Goal: Transaction & Acquisition: Purchase product/service

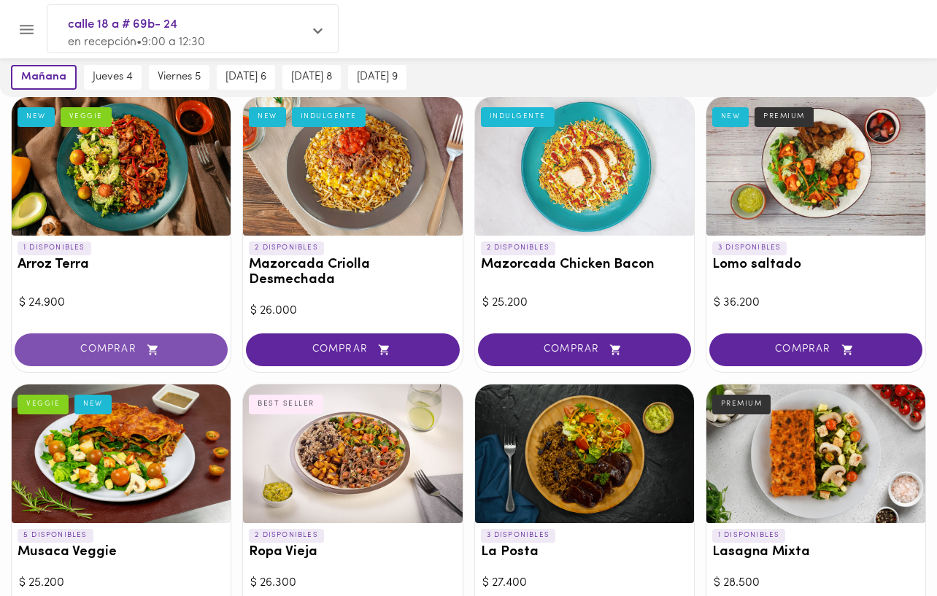
click at [128, 345] on span "COMPRAR" at bounding box center [121, 350] width 177 height 12
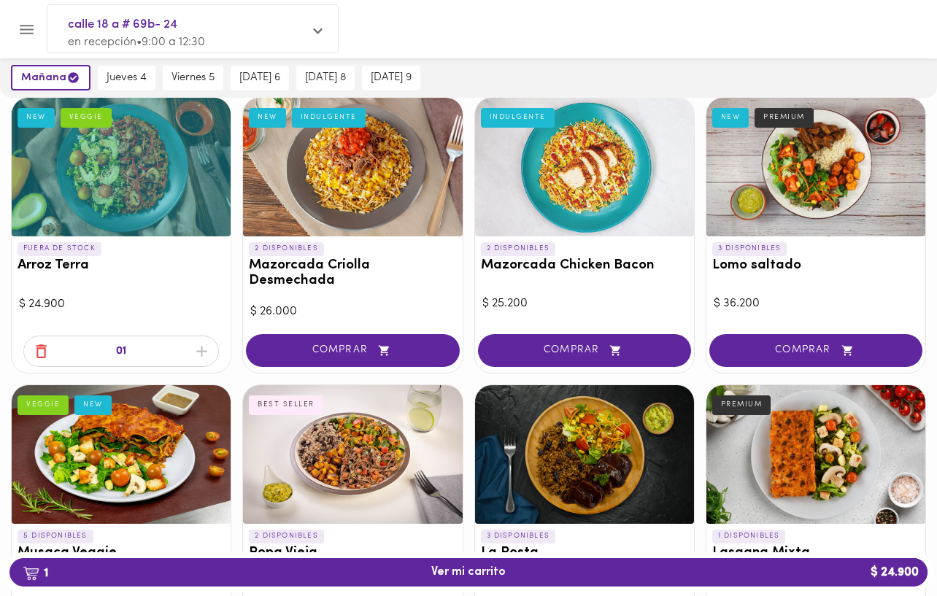
scroll to position [104, 0]
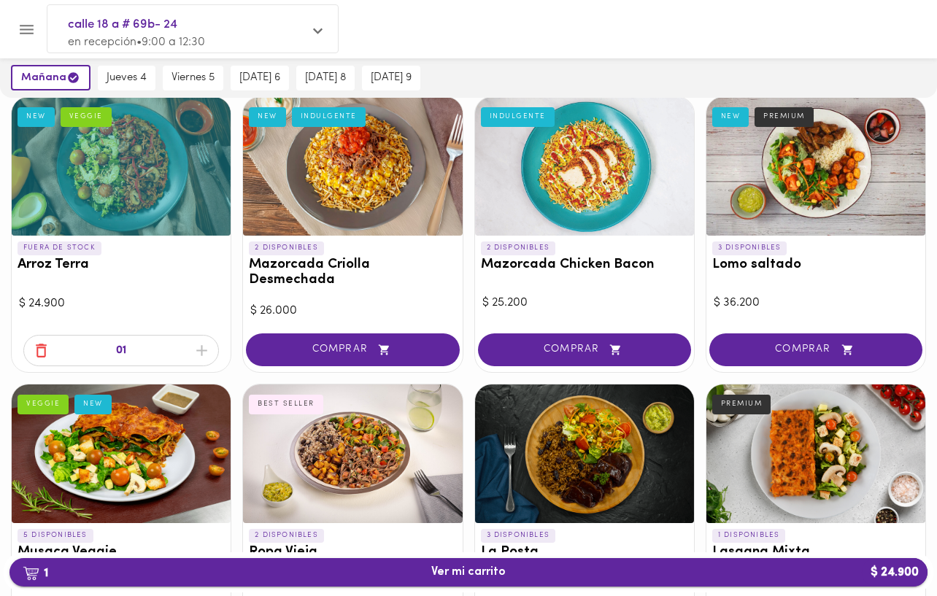
click at [443, 573] on span "1 Ver mi carrito $ 24.900" at bounding box center [468, 573] width 74 height 14
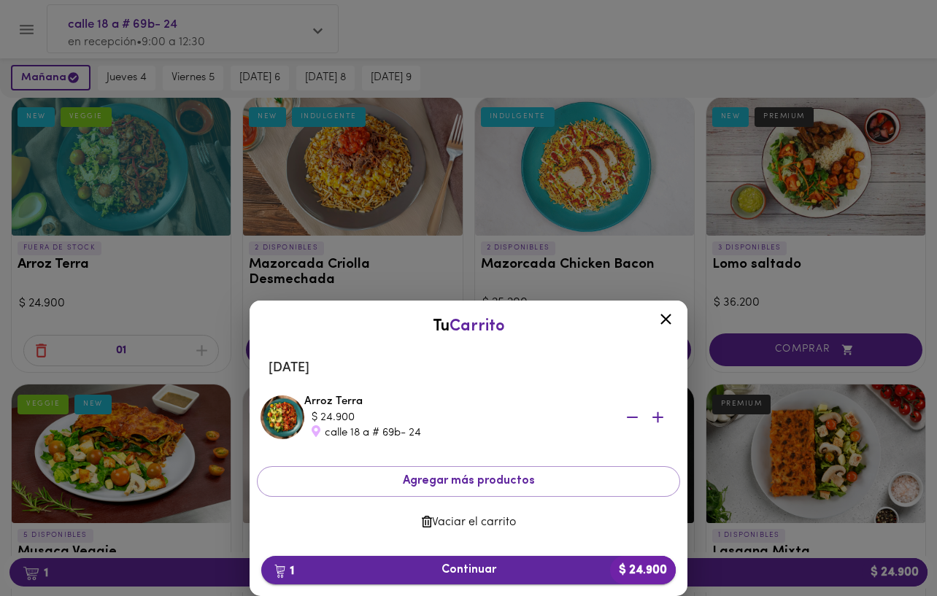
click at [496, 563] on span "1 Continuar $ 24.900" at bounding box center [468, 570] width 391 height 14
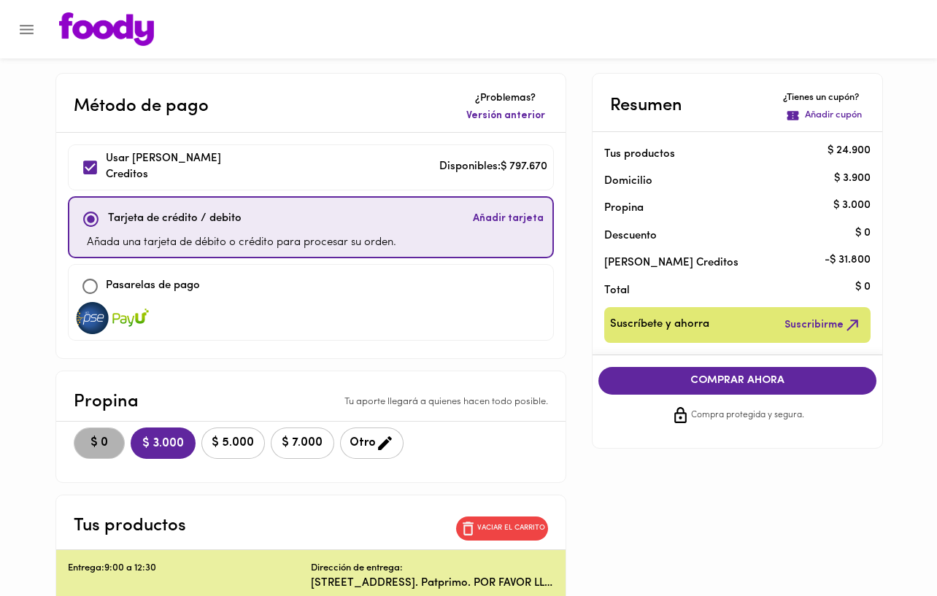
click at [96, 440] on span "$ 0" at bounding box center [99, 443] width 32 height 14
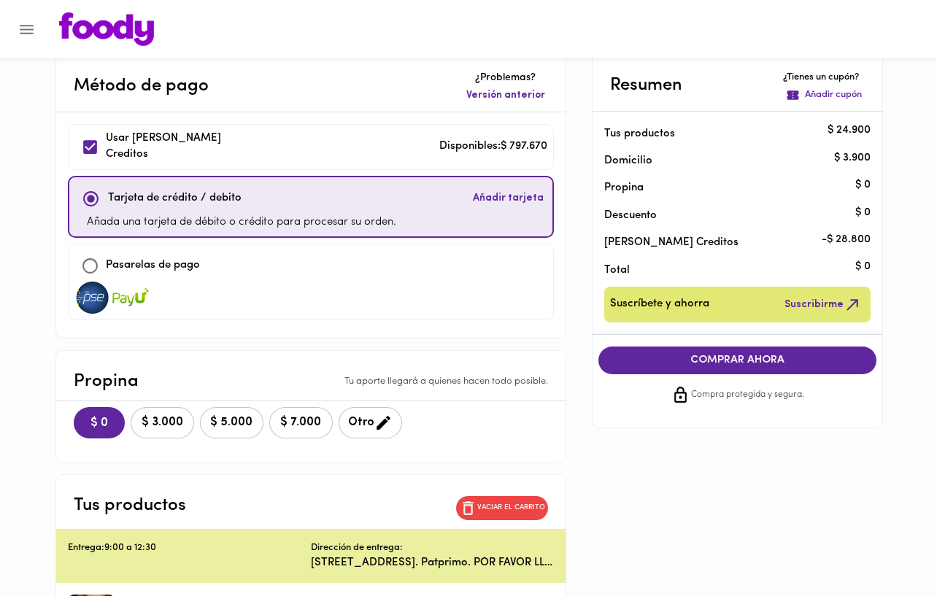
scroll to position [167, 0]
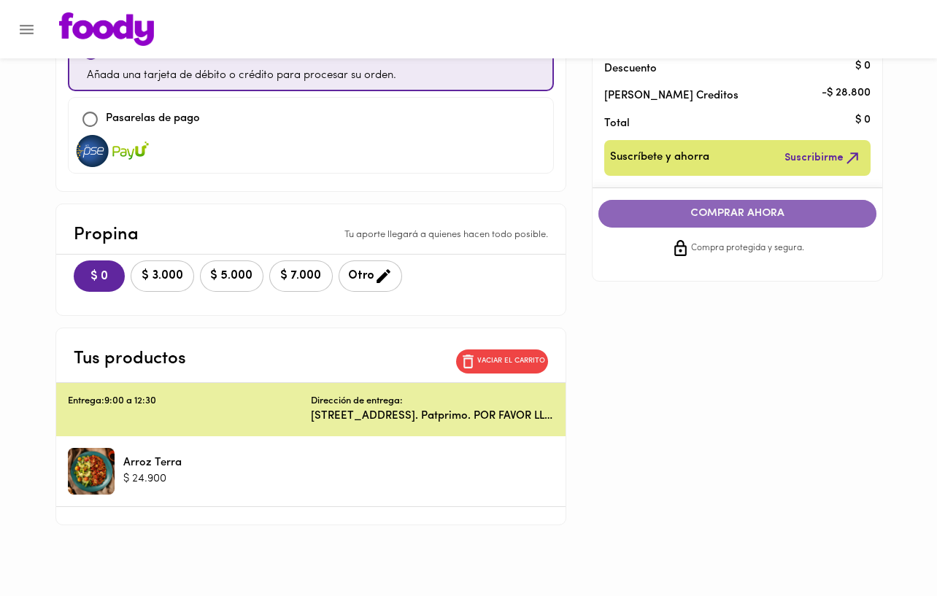
click at [755, 217] on span "COMPRAR AHORA" at bounding box center [738, 213] width 250 height 13
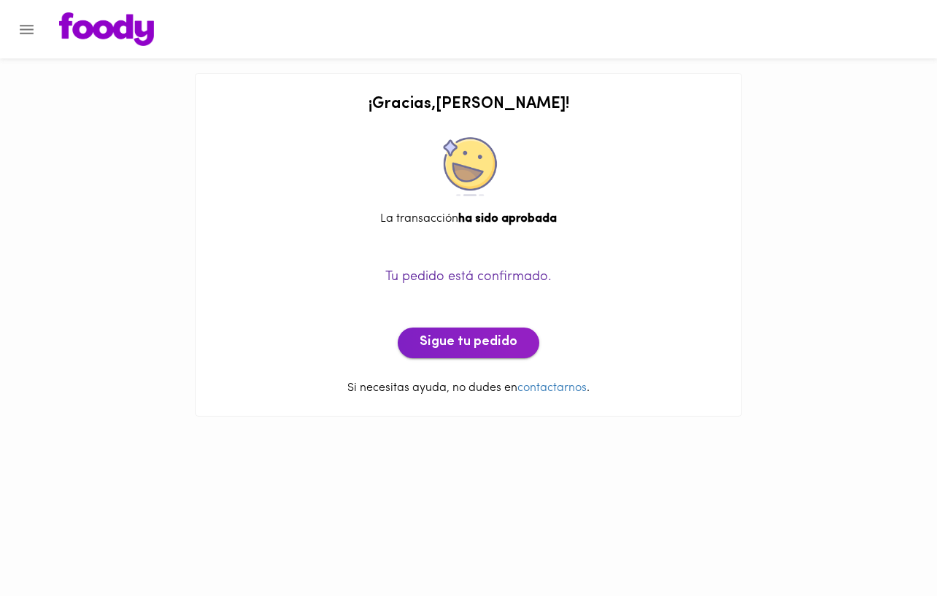
click at [485, 342] on span "Sigue tu pedido" at bounding box center [469, 343] width 98 height 16
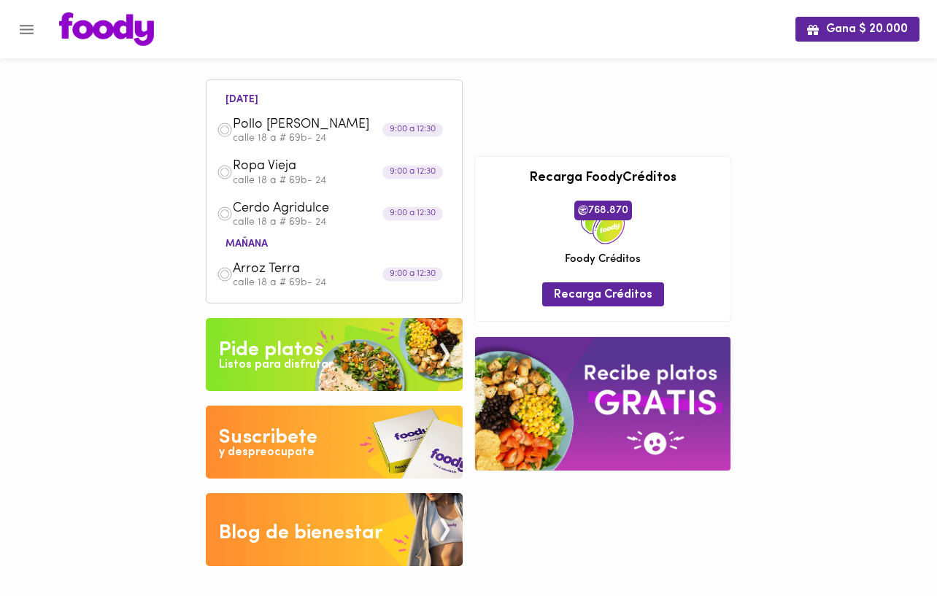
click at [307, 346] on div "Pide platos" at bounding box center [271, 350] width 104 height 29
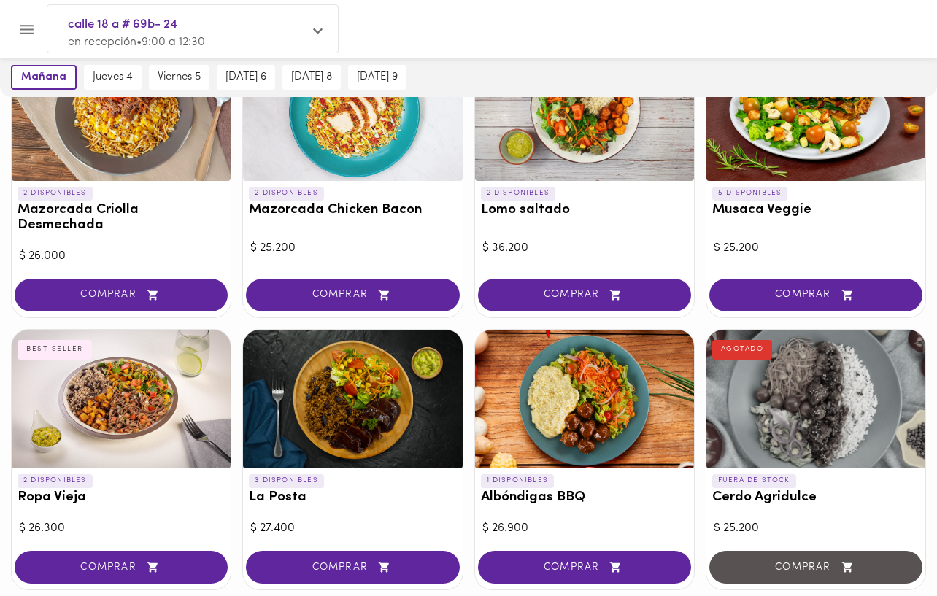
scroll to position [153, 0]
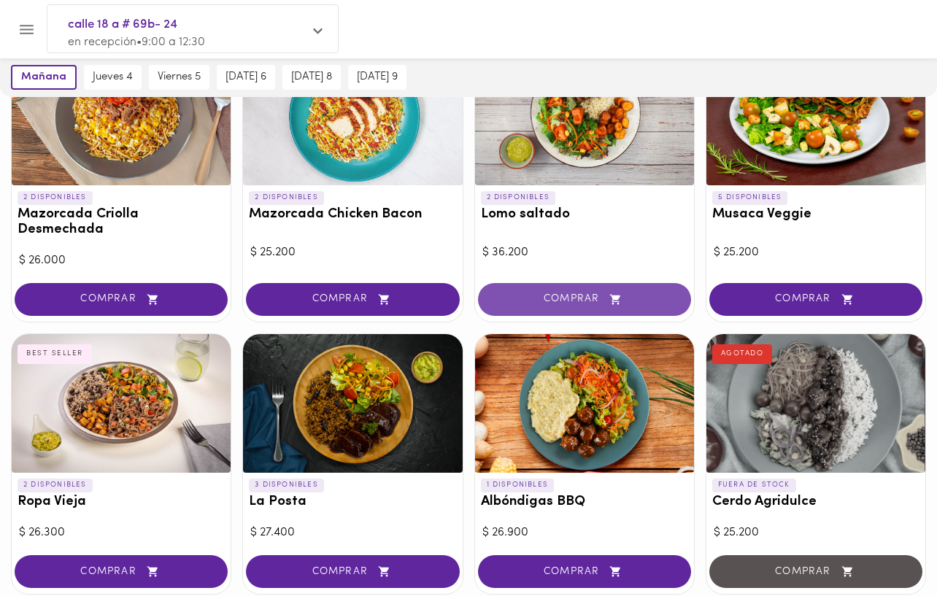
click at [547, 296] on span "COMPRAR" at bounding box center [584, 299] width 177 height 12
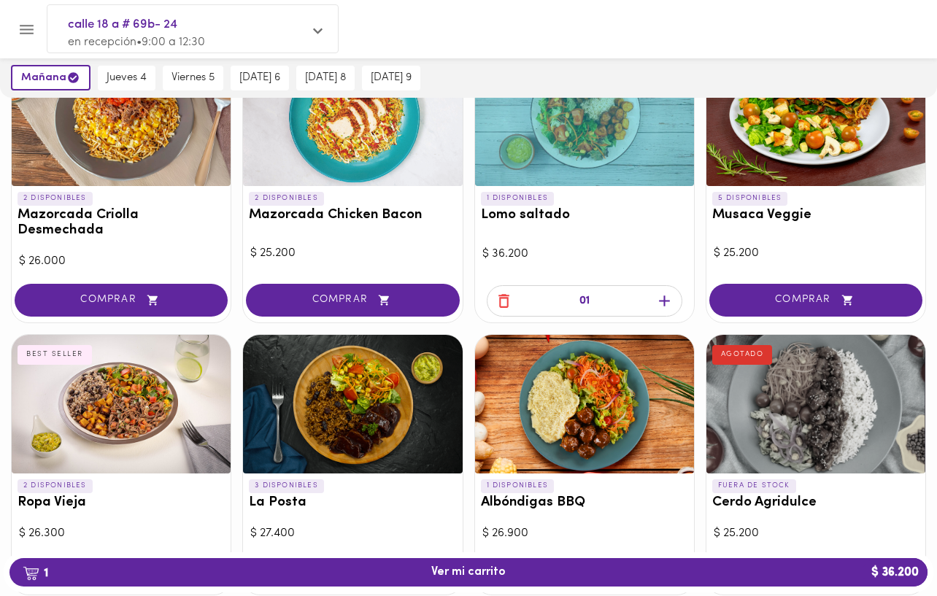
scroll to position [154, 0]
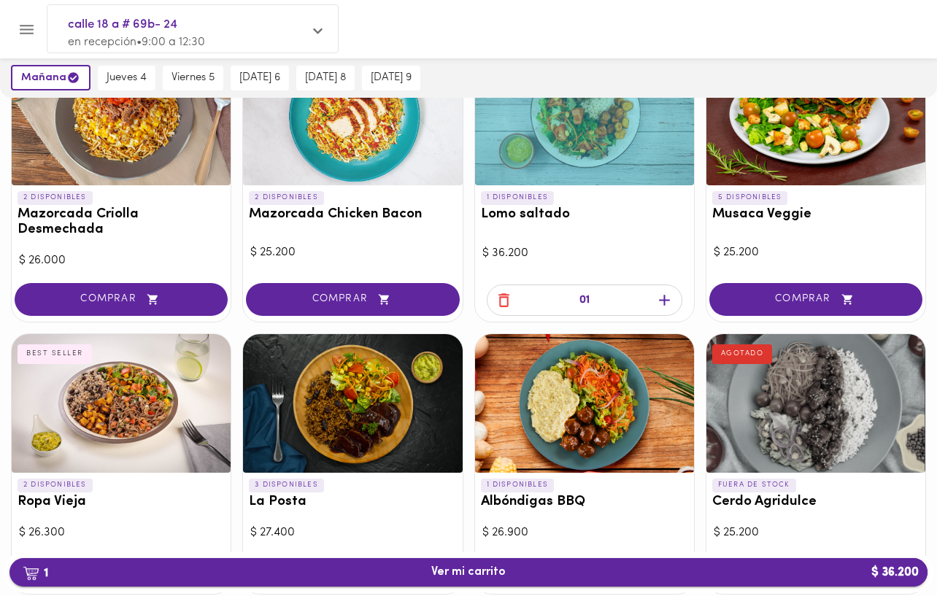
click at [518, 568] on span "1 Ver mi carrito $ 36.200" at bounding box center [468, 573] width 895 height 14
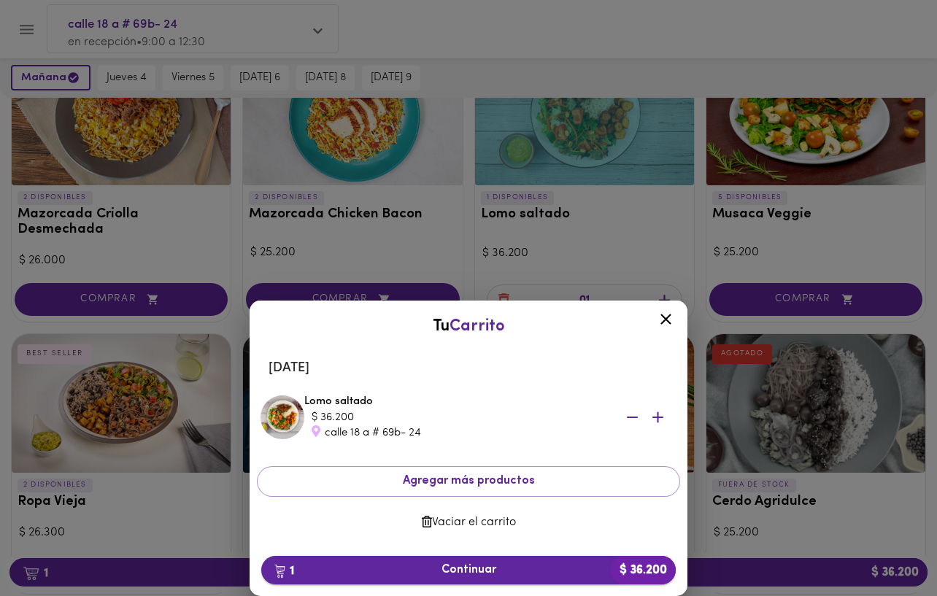
click at [493, 571] on span "1 Continuar $ 36.200" at bounding box center [468, 570] width 391 height 14
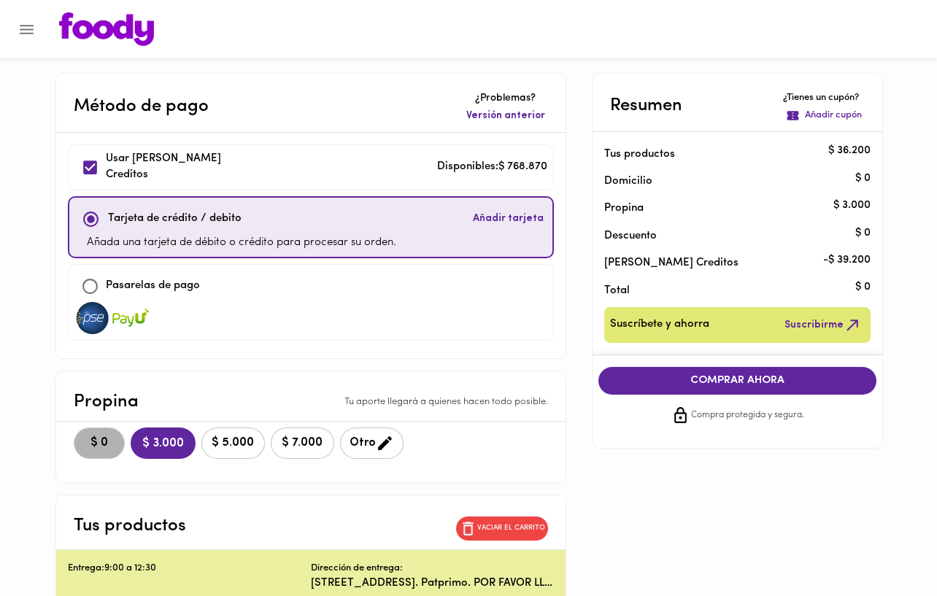
click at [101, 431] on button "$ 0" at bounding box center [99, 443] width 51 height 31
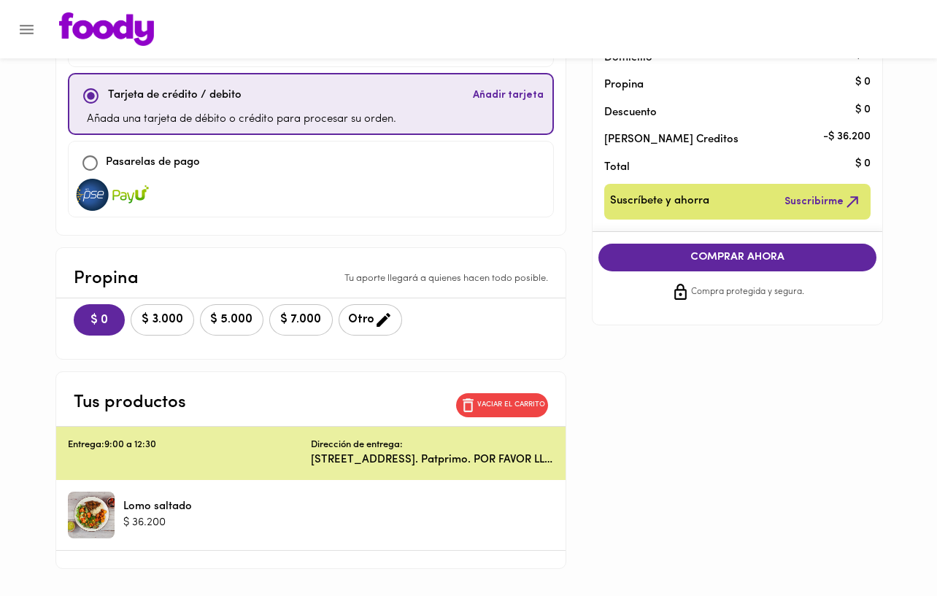
scroll to position [167, 0]
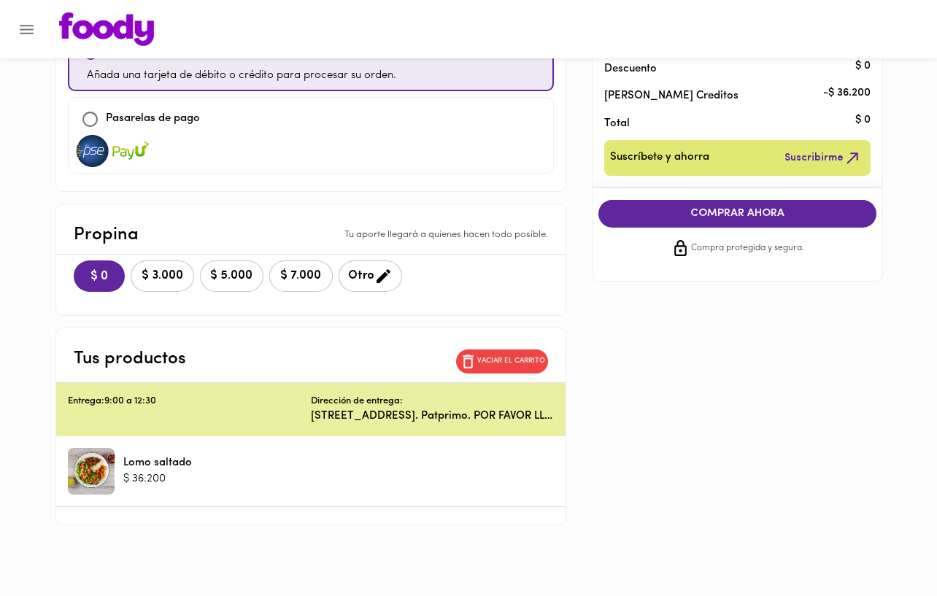
click at [724, 215] on span "COMPRAR AHORA" at bounding box center [738, 213] width 250 height 13
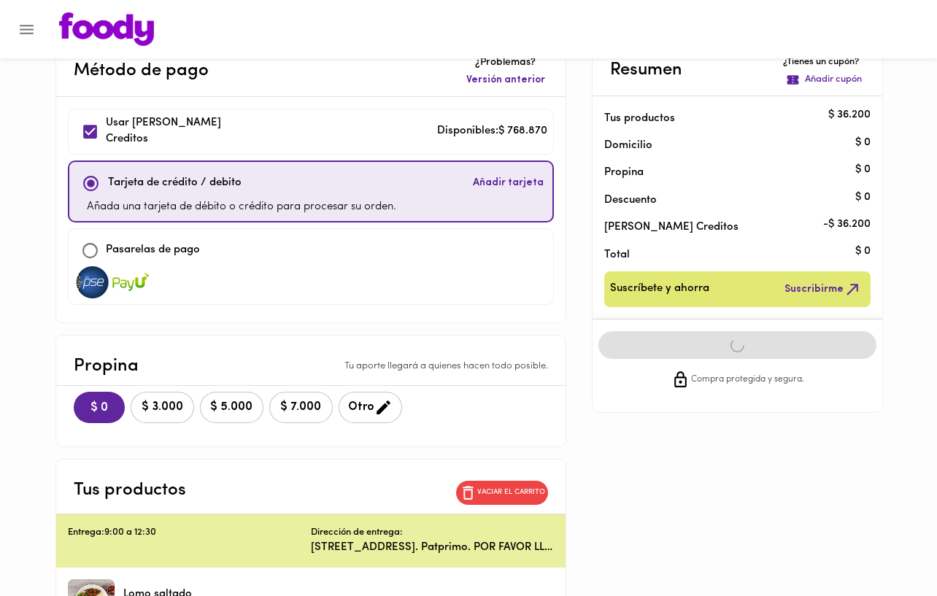
scroll to position [20, 0]
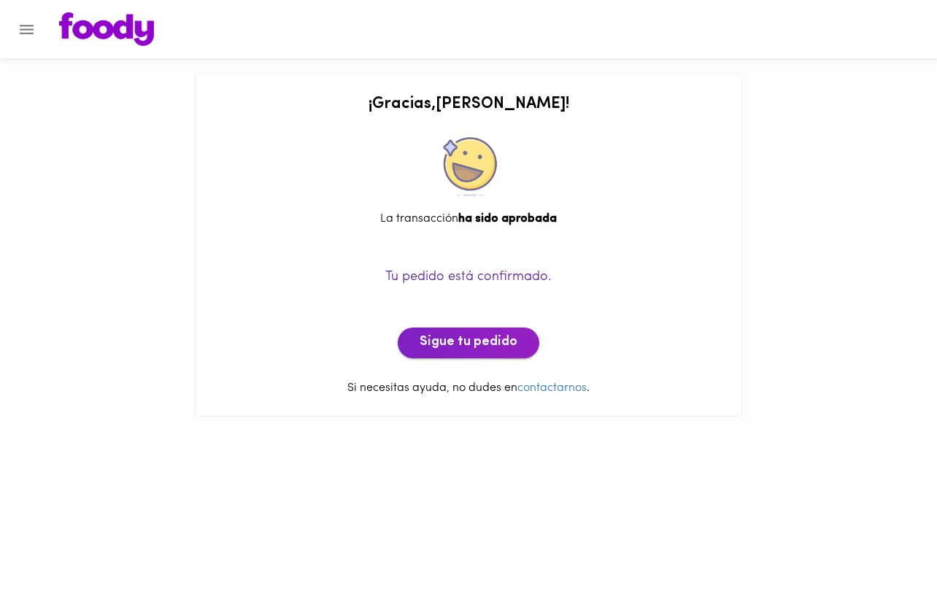
click at [468, 340] on span "Sigue tu pedido" at bounding box center [469, 343] width 98 height 16
